Goal: Transaction & Acquisition: Book appointment/travel/reservation

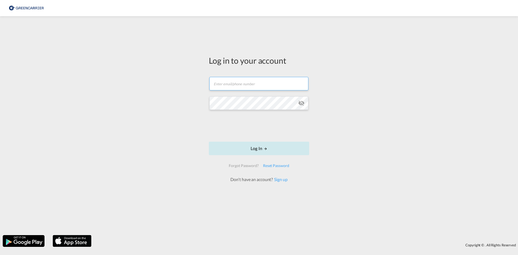
type input "[EMAIL_ADDRESS][DOMAIN_NAME]"
click at [255, 150] on button "Log In" at bounding box center [259, 148] width 100 height 13
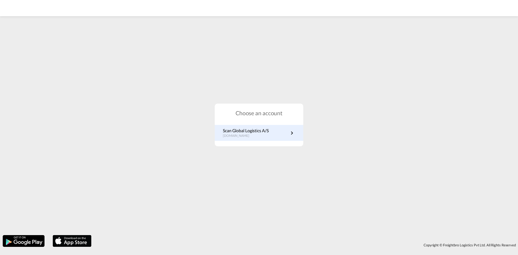
click at [242, 135] on p "[DOMAIN_NAME]" at bounding box center [246, 136] width 46 height 5
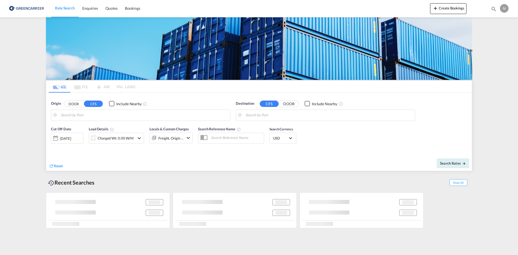
type input "Aarhus, DKAAR"
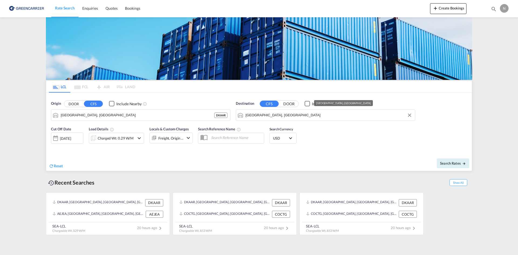
click at [304, 117] on input "Jebel Ali, AEJEA" at bounding box center [329, 115] width 167 height 8
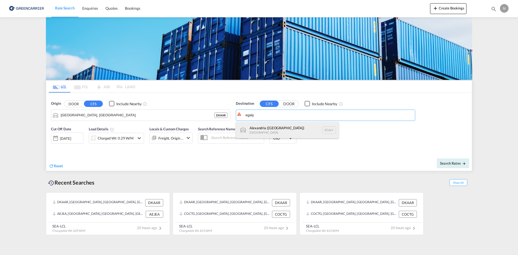
click at [284, 128] on div "Alexandria (El Iskandariya) Egypt EGALY" at bounding box center [287, 130] width 103 height 16
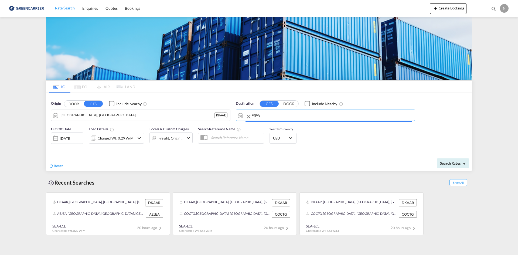
type input "Alexandria (El Iskandariya), EGALY"
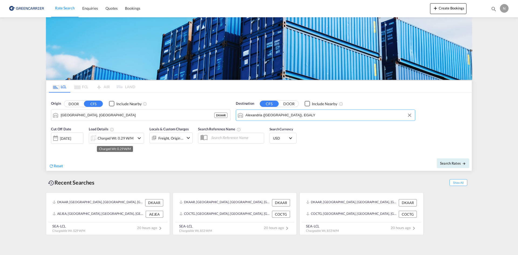
click at [103, 136] on div "Charged Wt: 0.29 W/M" at bounding box center [116, 138] width 36 height 8
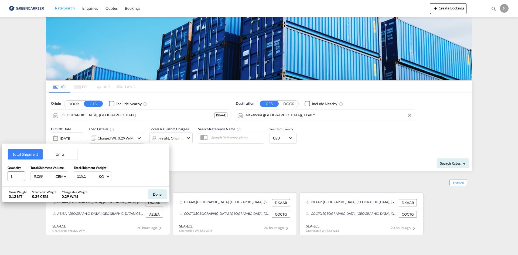
click at [22, 173] on input "1" at bounding box center [17, 176] width 18 height 10
click at [22, 175] on input "2" at bounding box center [17, 176] width 18 height 10
click at [22, 175] on input "3" at bounding box center [17, 176] width 18 height 10
click at [22, 175] on input "4" at bounding box center [17, 176] width 18 height 10
click at [22, 175] on input "5" at bounding box center [17, 176] width 18 height 10
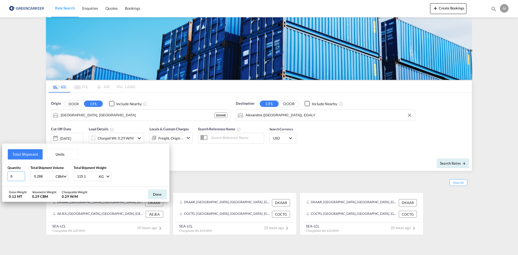
click at [22, 175] on input "6" at bounding box center [17, 176] width 18 height 10
click at [22, 175] on input "7" at bounding box center [17, 176] width 18 height 10
type input "6"
click at [22, 177] on input "6" at bounding box center [17, 176] width 18 height 10
click at [35, 178] on input "0.288" at bounding box center [44, 176] width 22 height 9
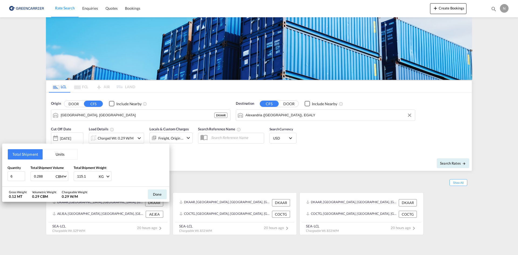
click at [35, 177] on input "0.288" at bounding box center [44, 176] width 22 height 9
type input "4.644"
type input "3564.120"
click at [160, 193] on button "Done" at bounding box center [157, 194] width 19 height 10
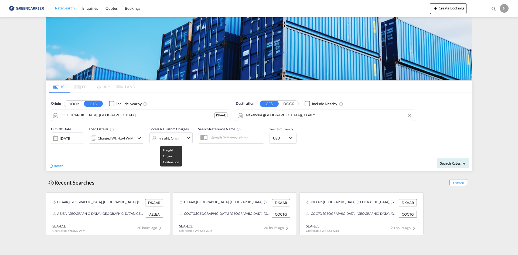
click at [177, 135] on div "Freight, Origin +1" at bounding box center [170, 138] width 25 height 8
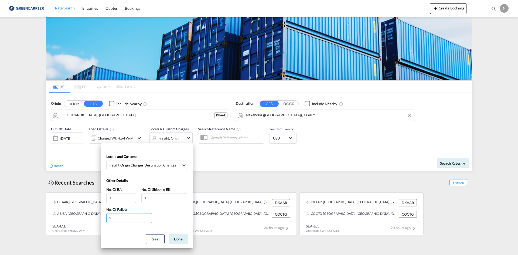
click at [150, 218] on input "2" at bounding box center [129, 218] width 46 height 10
click at [150, 218] on input "3" at bounding box center [129, 218] width 46 height 10
click at [150, 218] on input "4" at bounding box center [129, 218] width 46 height 10
click at [150, 218] on input "5" at bounding box center [129, 218] width 46 height 10
type input "6"
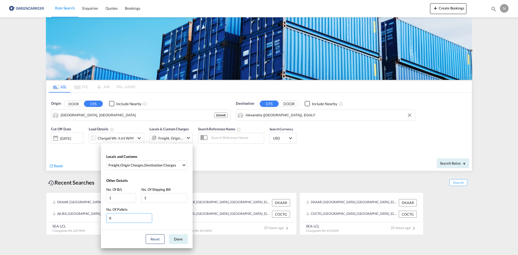
click at [150, 218] on input "6" at bounding box center [129, 218] width 46 height 10
click at [179, 238] on button "Done" at bounding box center [178, 239] width 19 height 10
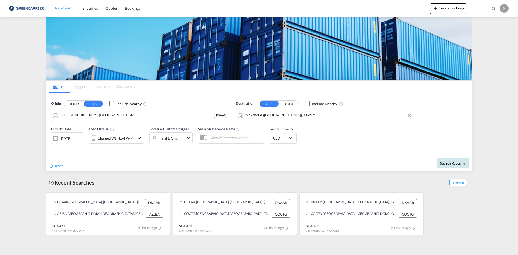
click at [459, 165] on button "Search Rates" at bounding box center [453, 163] width 32 height 10
type input "DKAAR to EGALY / 19 Aug 2025"
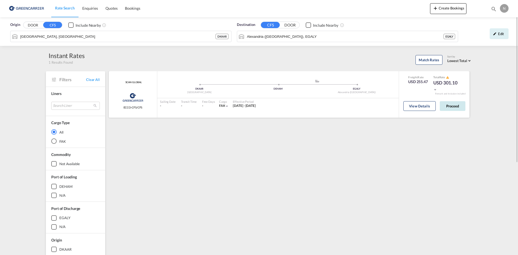
click at [450, 110] on button "Proceed" at bounding box center [453, 106] width 26 height 10
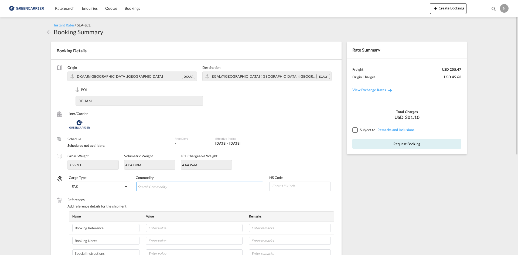
click at [162, 188] on input "Search Commodity" at bounding box center [162, 186] width 49 height 9
type input "ENZYMES"
type input "350790"
click at [161, 226] on input "text" at bounding box center [194, 228] width 97 height 8
paste input "CPH32106721"
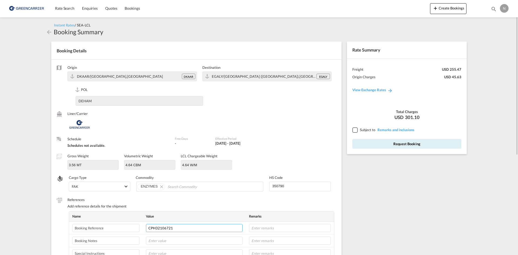
type input "CPH32106721"
type input "NOVONESIS"
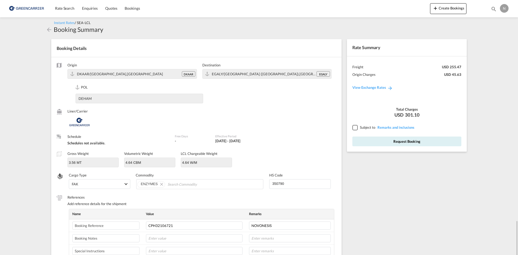
scroll to position [139, 0]
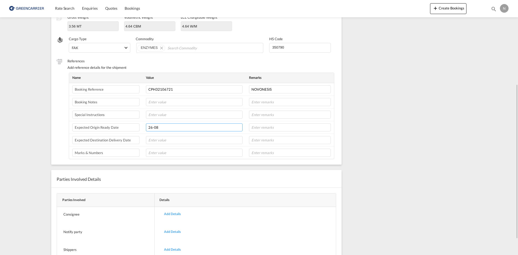
type input "26-08"
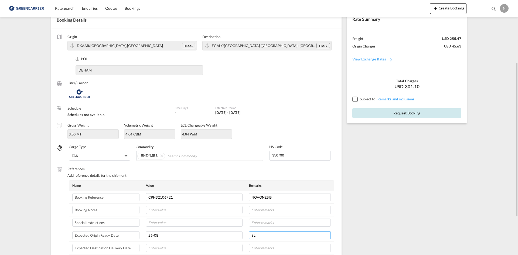
scroll to position [0, 0]
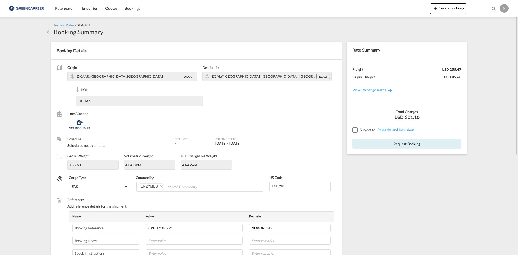
type input "8L"
click at [356, 131] on div at bounding box center [354, 129] width 5 height 5
click at [361, 147] on button "Request Booking" at bounding box center [406, 144] width 109 height 10
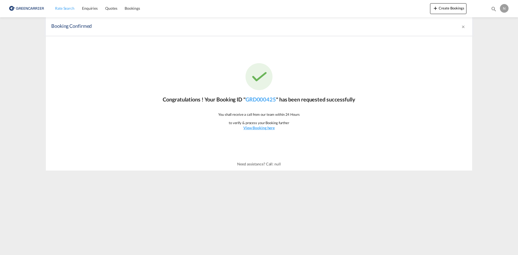
click at [62, 9] on span "Rate Search" at bounding box center [64, 8] width 19 height 5
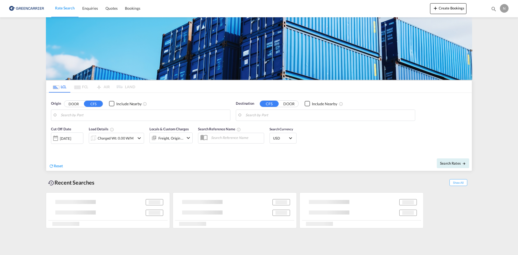
type input "Aarhus, DKAAR"
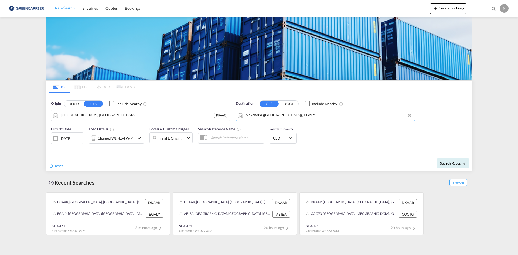
click at [268, 114] on input "Alexandria (El Iskandariya), EGALY" at bounding box center [329, 115] width 167 height 8
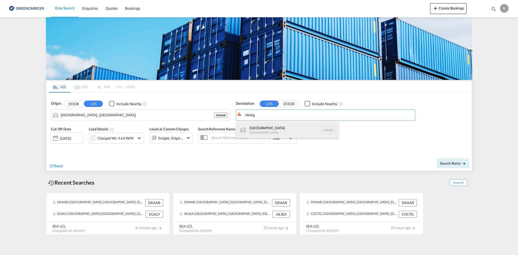
click at [275, 130] on div "Hong Kong Hong Kong HKHKG" at bounding box center [287, 130] width 103 height 16
type input "Hong Kong, HKHKG"
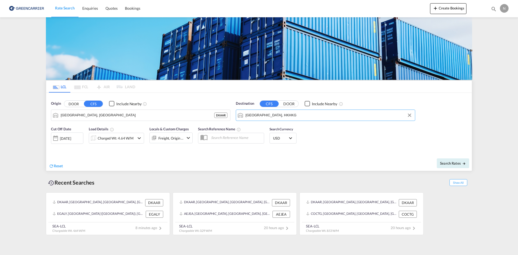
click at [122, 139] on div "Charged Wt: 4.64 W/M" at bounding box center [116, 138] width 36 height 8
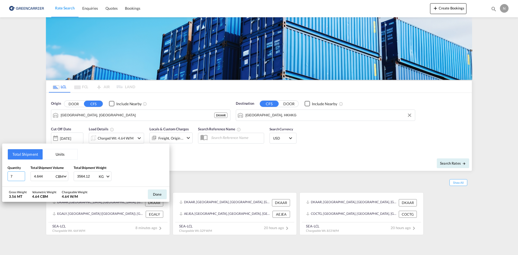
click at [22, 176] on input "7" at bounding box center [17, 176] width 18 height 10
click at [22, 179] on input "7" at bounding box center [17, 176] width 18 height 10
click at [22, 177] on input "6" at bounding box center [17, 176] width 18 height 10
click at [22, 177] on input "5" at bounding box center [17, 176] width 18 height 10
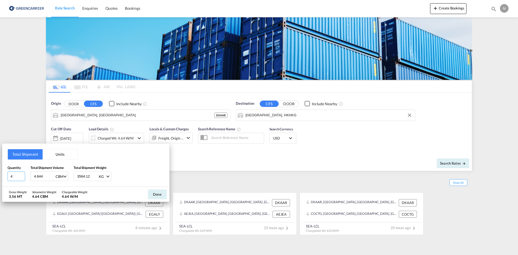
click at [22, 177] on input "4" at bounding box center [17, 176] width 18 height 10
click at [22, 177] on input "3" at bounding box center [17, 176] width 18 height 10
click at [22, 177] on input "2" at bounding box center [17, 176] width 18 height 10
click at [22, 177] on input "1" at bounding box center [17, 176] width 18 height 10
type input "2"
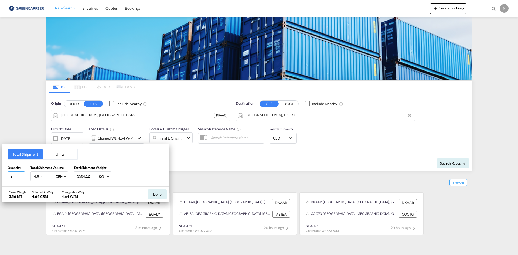
click at [22, 174] on input "2" at bounding box center [17, 176] width 18 height 10
click at [43, 175] on input "4.644" at bounding box center [44, 176] width 22 height 9
click at [43, 176] on input "4.644" at bounding box center [44, 176] width 22 height 9
type input "2.016"
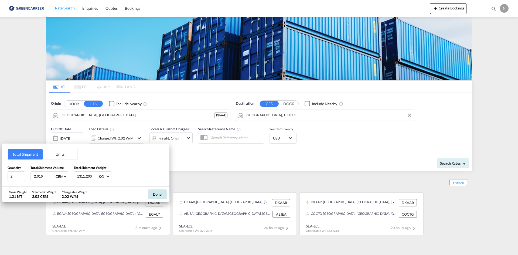
type input "1311.200"
click at [154, 194] on button "Done" at bounding box center [157, 194] width 19 height 10
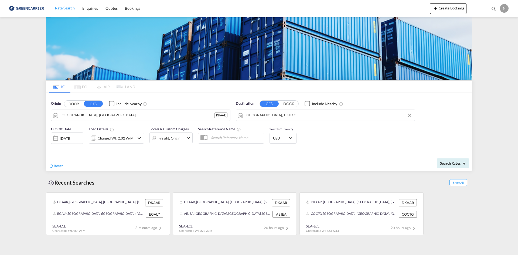
click at [191, 140] on md-icon "icon-chevron-down" at bounding box center [188, 138] width 6 height 6
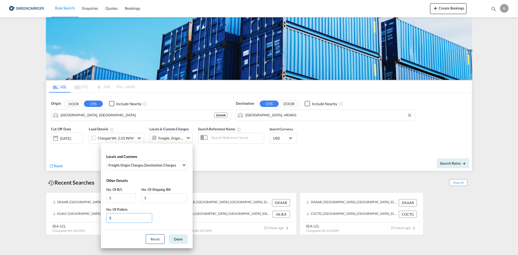
click at [148, 220] on input "5" at bounding box center [129, 218] width 46 height 10
click at [149, 220] on input "4" at bounding box center [129, 218] width 46 height 10
click at [149, 219] on input "3" at bounding box center [129, 218] width 46 height 10
type input "2"
click at [149, 219] on input "2" at bounding box center [129, 218] width 46 height 10
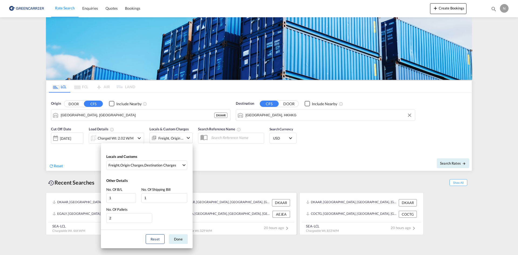
drag, startPoint x: 174, startPoint y: 237, endPoint x: 233, endPoint y: 232, distance: 59.1
click at [174, 237] on button "Done" at bounding box center [178, 239] width 19 height 10
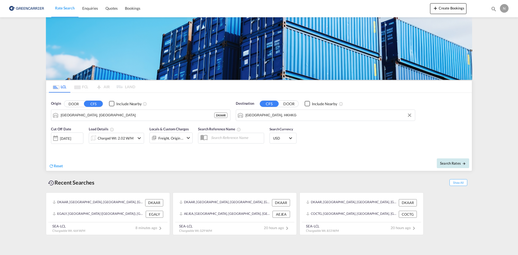
click at [449, 164] on span "Search Rates" at bounding box center [453, 163] width 26 height 4
type input "DKAAR to HKHKG / 19 Aug 2025"
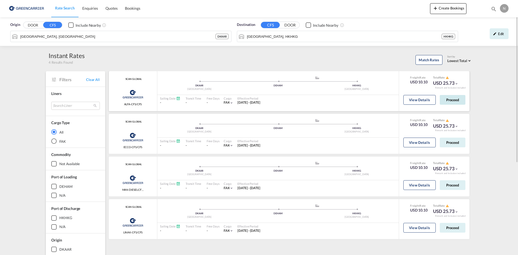
click at [451, 100] on button "Proceed" at bounding box center [453, 100] width 26 height 10
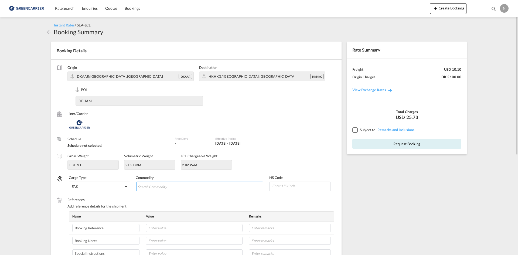
click at [173, 189] on input "Chips input." at bounding box center [162, 186] width 49 height 9
type input "ENZYMES"
type input "350790"
click at [167, 230] on input "text" at bounding box center [194, 228] width 97 height 8
paste input "CPH32106722"
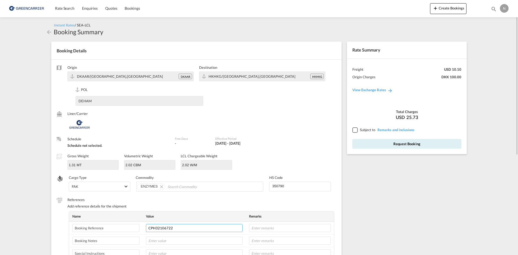
type input "CPH32106722"
type input "NOVONESIS"
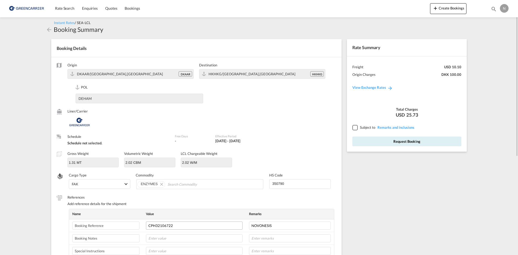
scroll to position [139, 0]
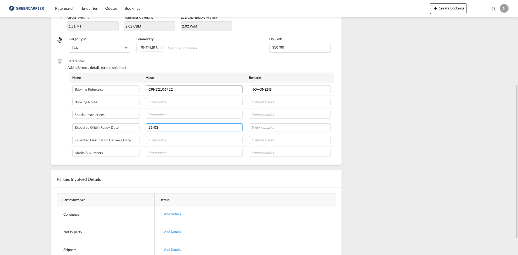
type input "21-08"
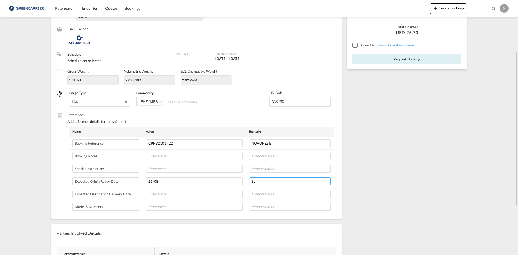
scroll to position [31, 0]
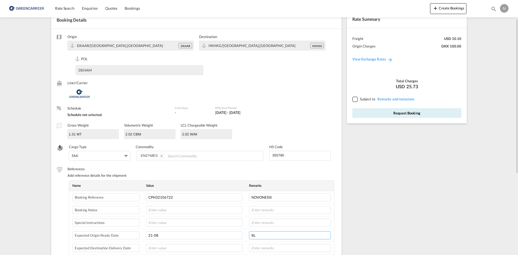
type input "8L"
drag, startPoint x: 356, startPoint y: 100, endPoint x: 359, endPoint y: 109, distance: 9.2
click at [356, 100] on div at bounding box center [354, 99] width 5 height 5
click at [359, 110] on button "Request Booking" at bounding box center [406, 113] width 109 height 10
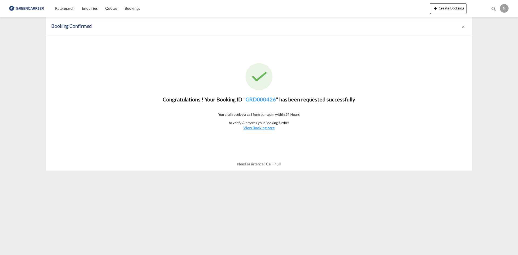
scroll to position [0, 0]
